Goal: Use online tool/utility: Utilize a website feature to perform a specific function

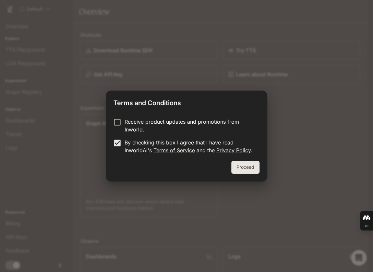
click at [240, 164] on button "Proceed" at bounding box center [245, 167] width 28 height 13
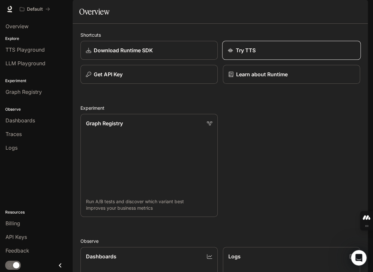
click at [260, 54] on div "Try TTS" at bounding box center [292, 50] width 128 height 8
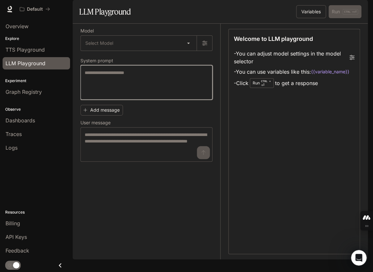
click at [139, 95] on textarea at bounding box center [147, 82] width 124 height 26
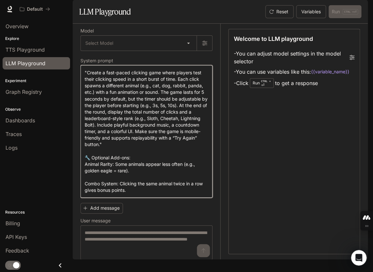
scroll to position [15, 0]
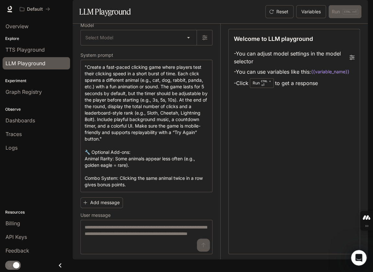
click at [188, 213] on div "Add message User message * ​" at bounding box center [146, 224] width 132 height 59
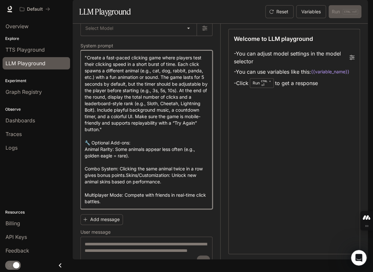
type textarea "**********"
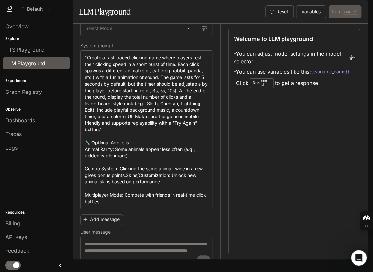
click at [187, 234] on div "Add message User message * ​" at bounding box center [146, 241] width 132 height 59
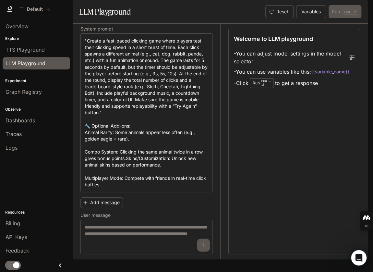
scroll to position [42, 0]
click at [361, 256] on icon "Open Intercom Messenger" at bounding box center [358, 257] width 11 height 11
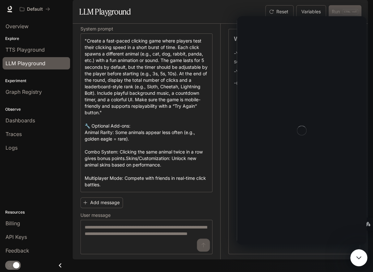
scroll to position [0, 0]
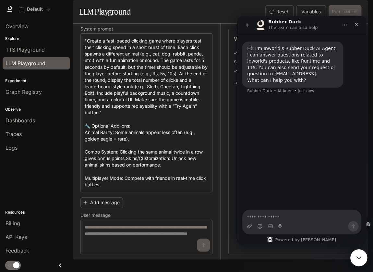
click at [358, 259] on icon "Close Intercom Messenger" at bounding box center [358, 257] width 8 height 8
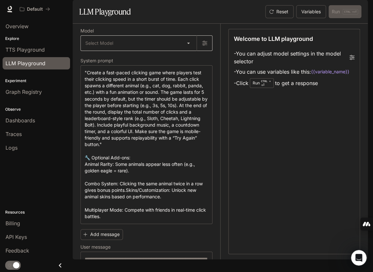
click at [127, 63] on body "Skip to main content Default Runtime Runtime Documentation Documentation Portal…" at bounding box center [186, 136] width 373 height 272
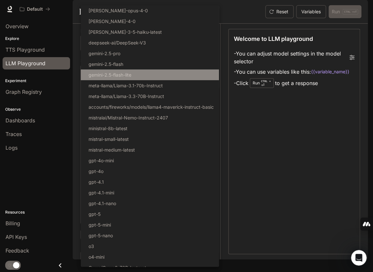
click at [128, 72] on p "gemini-2.5-flash-lite" at bounding box center [110, 74] width 43 height 7
type input "**********"
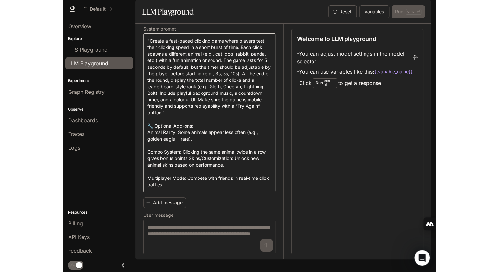
scroll to position [42, 0]
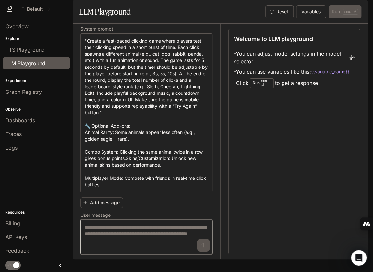
click at [113, 244] on textarea at bounding box center [147, 237] width 124 height 26
click at [118, 243] on textarea at bounding box center [147, 237] width 124 height 26
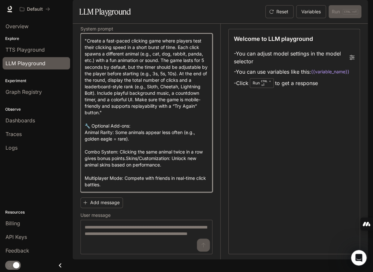
click at [125, 188] on textarea "**********" at bounding box center [147, 113] width 124 height 150
paste textarea "*"
type textarea "**********"
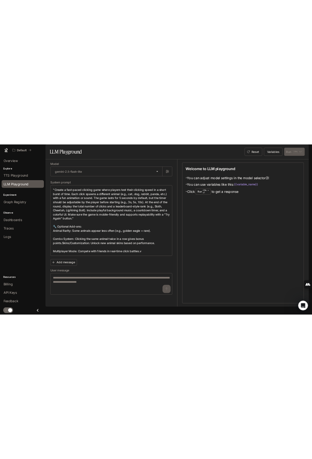
scroll to position [0, 0]
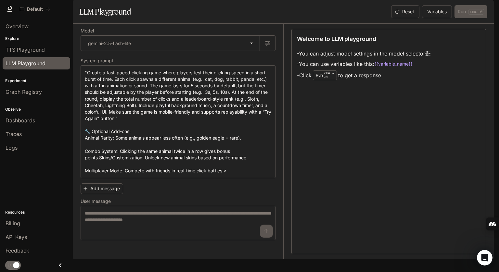
click at [373, 111] on div "Welcome to LLM playground - You can adjust model settings in the model selector…" at bounding box center [388, 141] width 194 height 225
click at [373, 81] on div "Welcome to LLM playground - You can adjust model settings in the model selector…" at bounding box center [388, 57] width 183 height 47
